Goal: Task Accomplishment & Management: Manage account settings

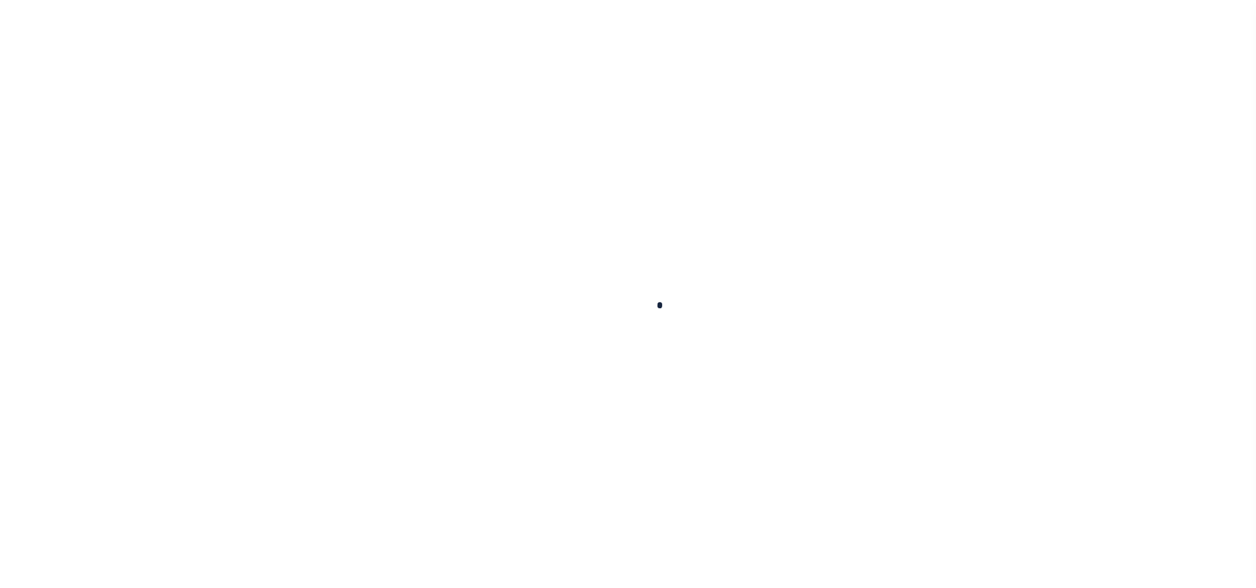
scroll to position [59, 0]
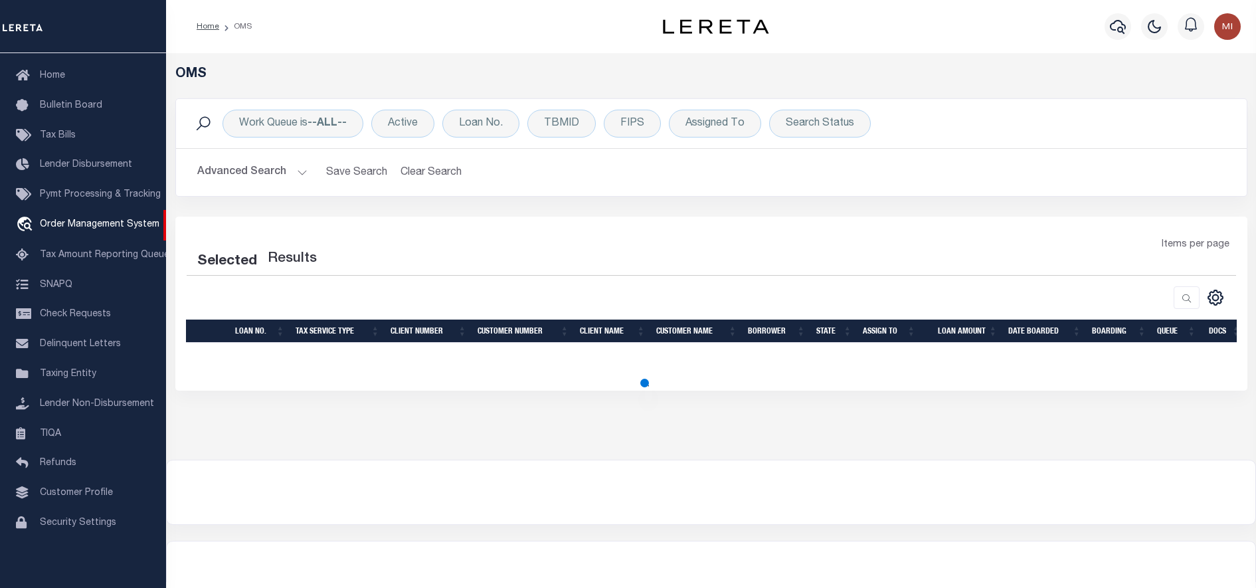
select select "200"
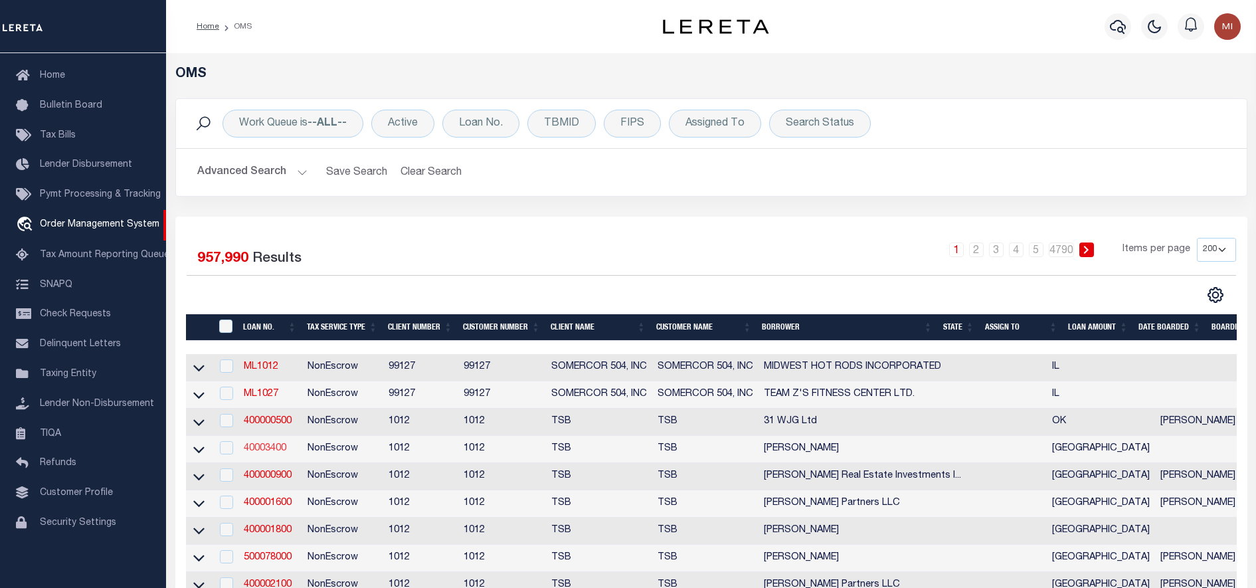
click at [272, 449] on link "40003400" at bounding box center [265, 448] width 42 height 9
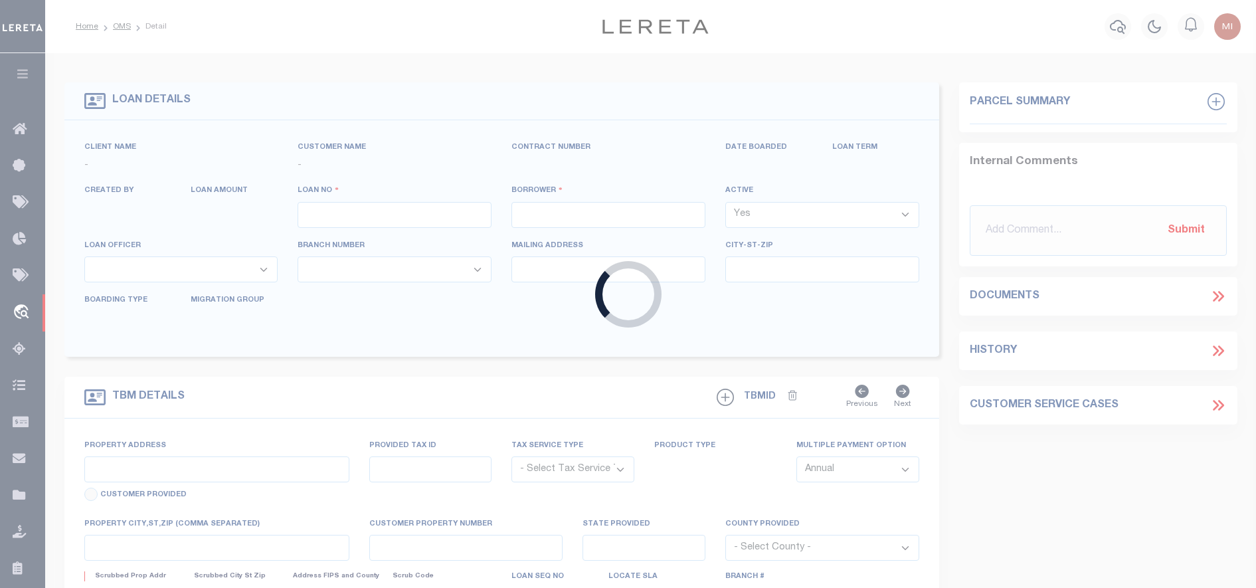
type input "40003400"
type input "[PERSON_NAME]"
select select "False"
select select
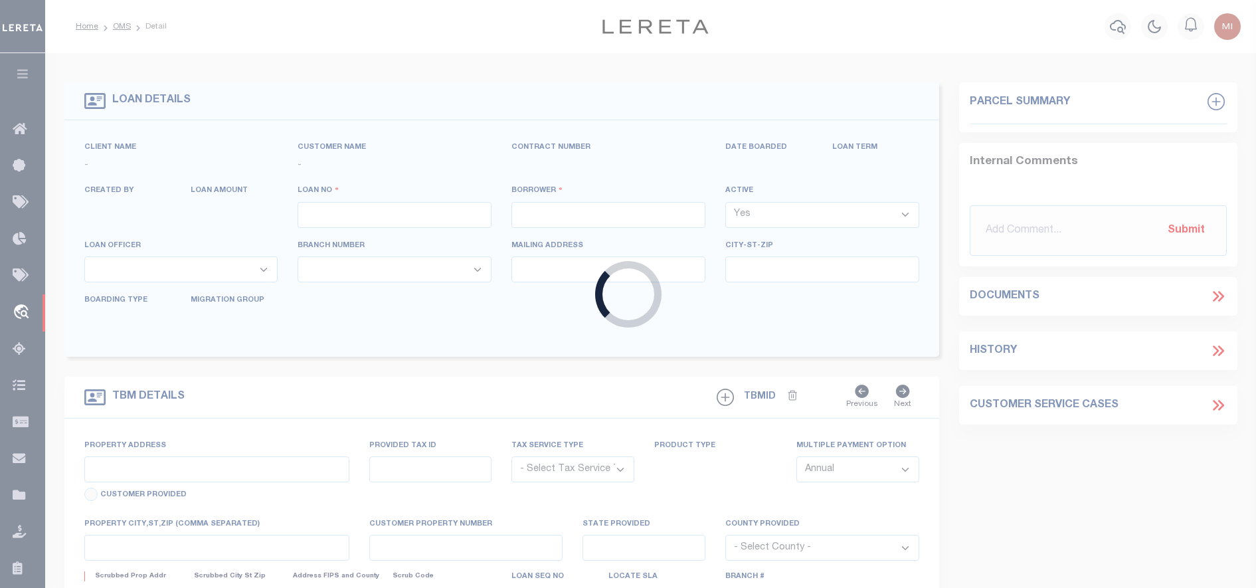
select select "NonEscrow"
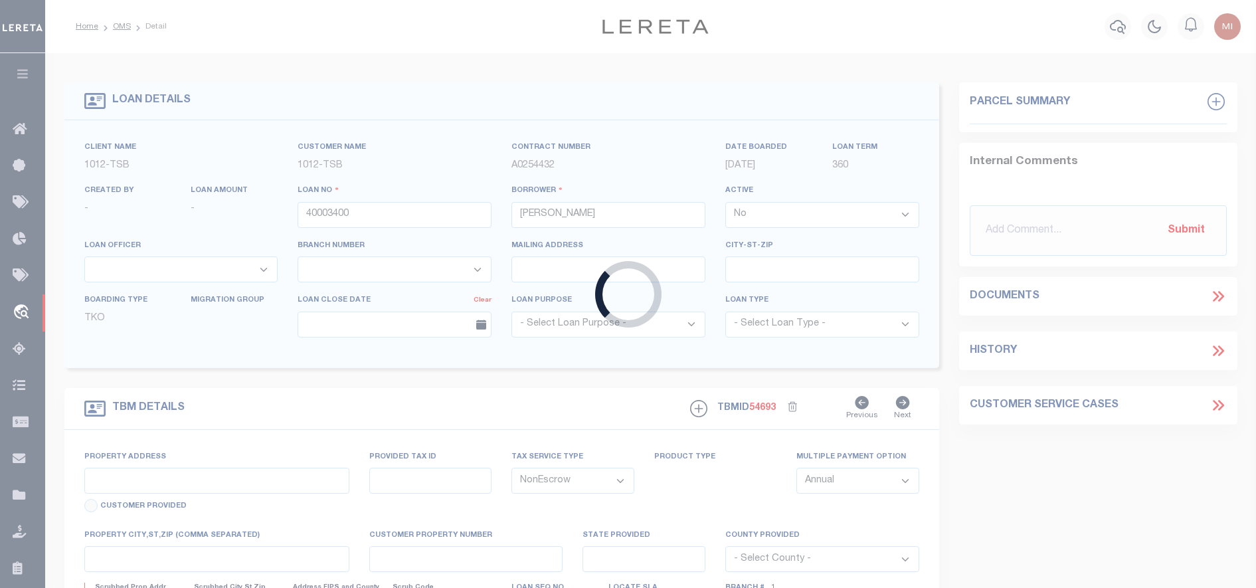
type input "5910 [PERSON_NAME]"
select select
type input "[GEOGRAPHIC_DATA]"
select select "[GEOGRAPHIC_DATA]"
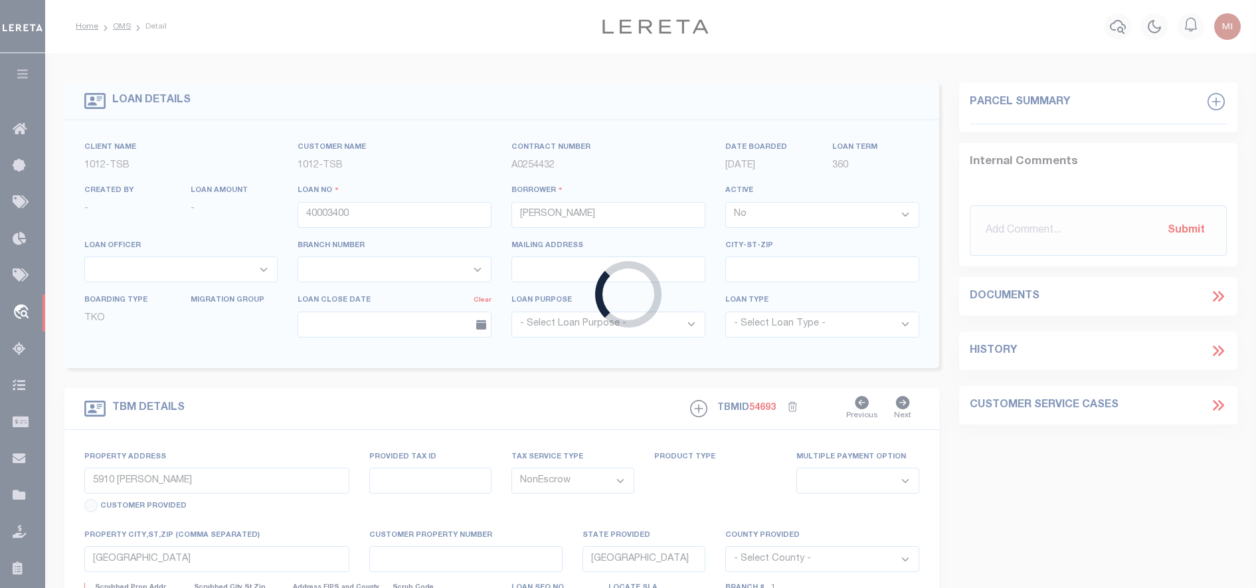
select select "56"
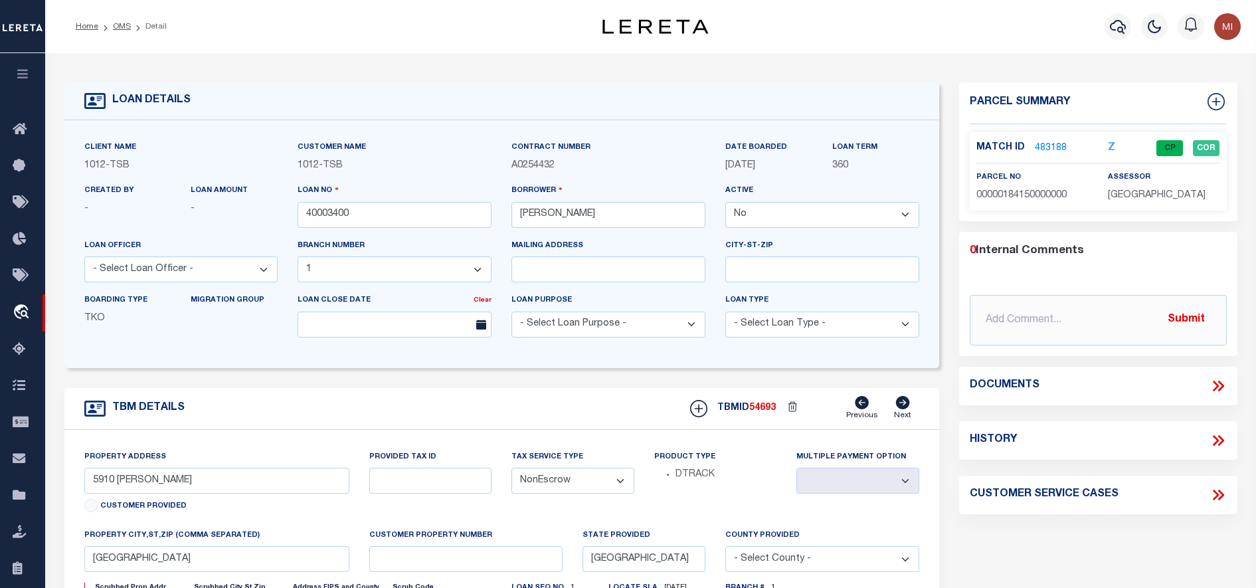
type input "714280550"
type input "BCM [GEOGRAPHIC_DATA]"
select select "True"
select select
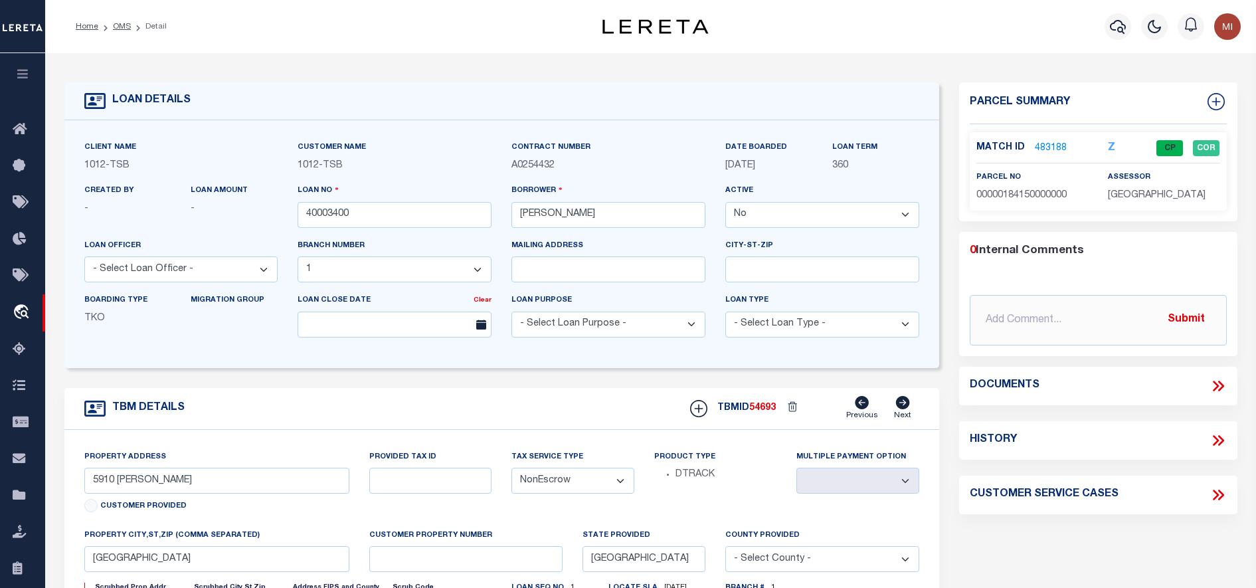
type input "ATTN: [PERSON_NAME] [STREET_ADDRESS]"
type input "[US_STATE][GEOGRAPHIC_DATA] 77591"
select select
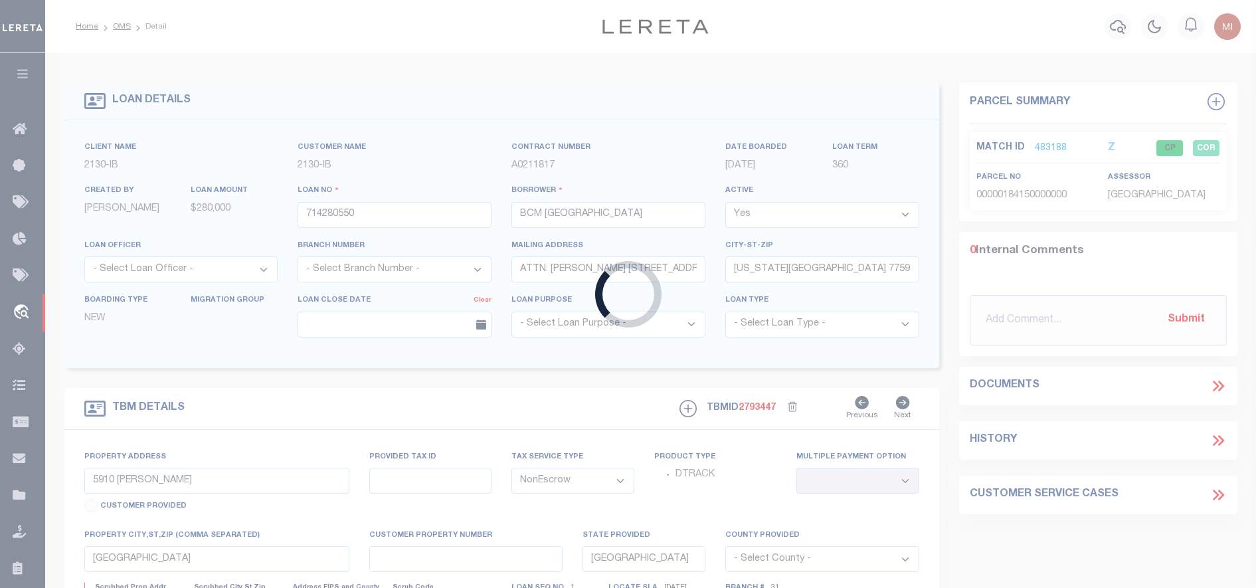
type input "[STREET_ADDRESS]"
select select
type input "[US_STATE][GEOGRAPHIC_DATA] 77590"
type input "[US_STATE]"
select select
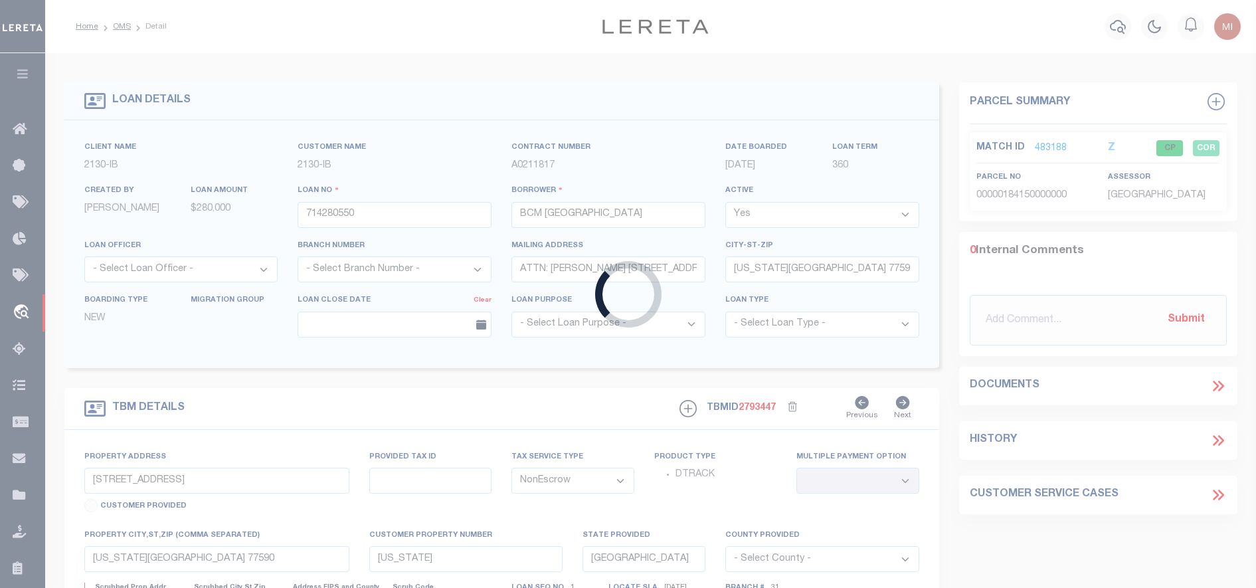
select select "7065"
select select "2702"
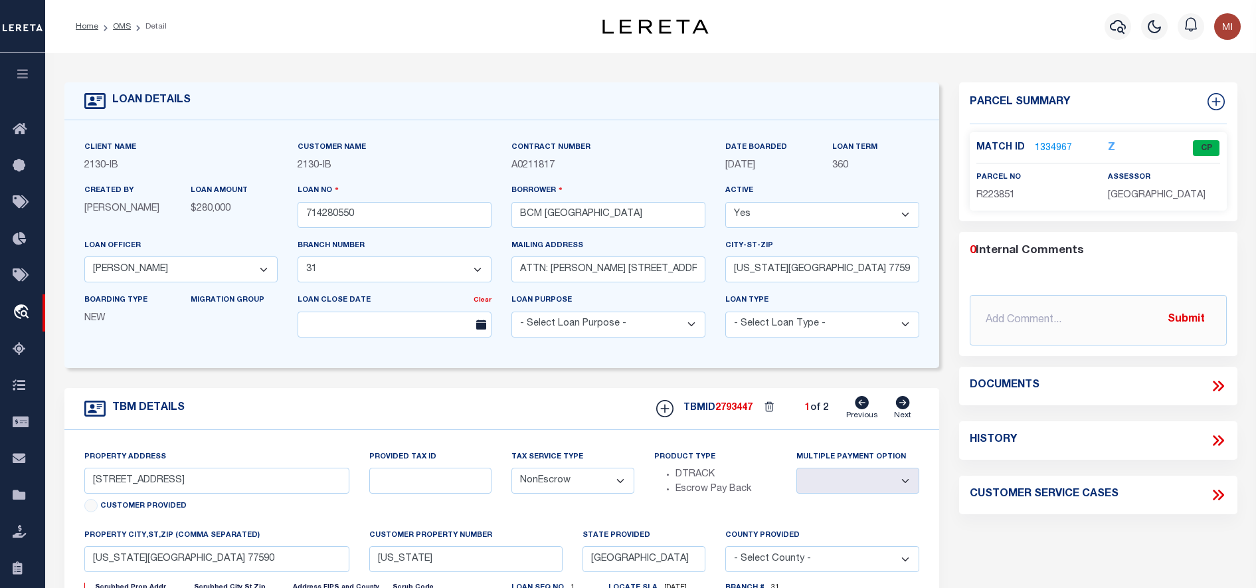
click at [1224, 386] on icon at bounding box center [1217, 385] width 17 height 17
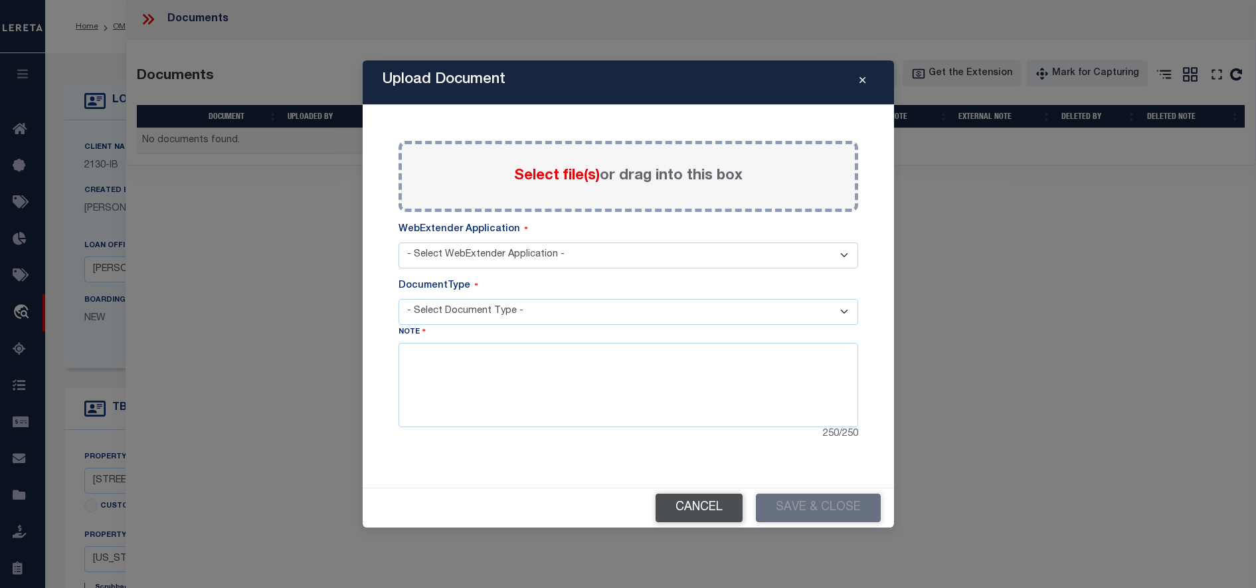
click at [696, 514] on button "Cancel" at bounding box center [698, 507] width 87 height 29
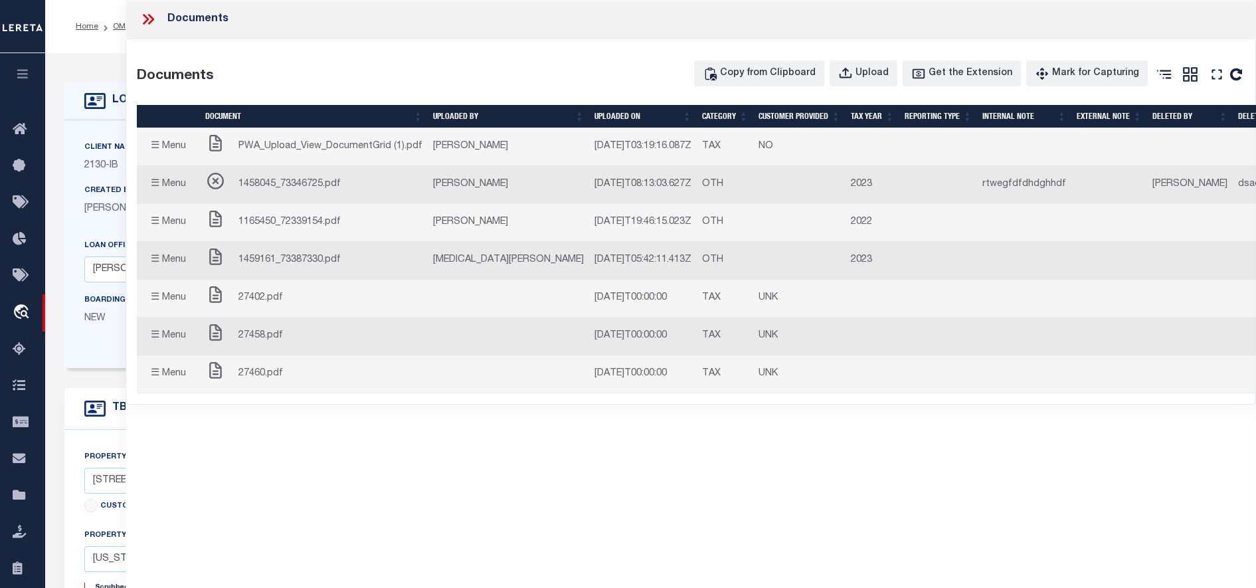
click at [353, 149] on span "PWA_Upload_View_DocumentGrid (1).pdf" at bounding box center [330, 146] width 184 height 15
